Goal: Obtain resource: Download file/media

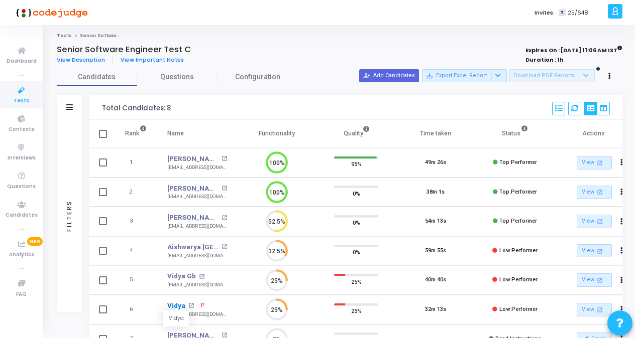
click at [183, 303] on link "Vidya" at bounding box center [176, 306] width 18 height 10
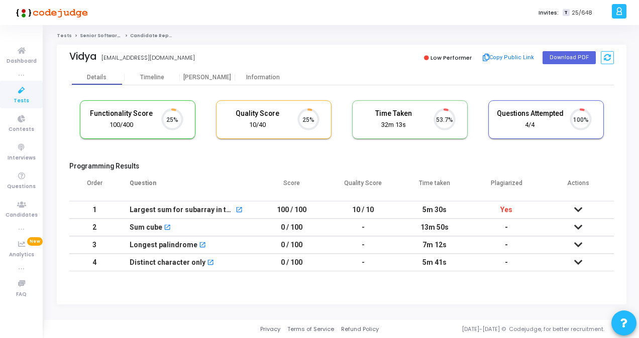
scroll to position [21, 25]
click at [562, 53] on button "Download PDF" at bounding box center [568, 57] width 53 height 13
click at [614, 33] on ol "Tests Senior Software Engineer Test C Candidate Report" at bounding box center [341, 36] width 569 height 7
click at [519, 54] on button "Copy Public Link" at bounding box center [509, 57] width 58 height 15
